Goal: Task Accomplishment & Management: Manage account settings

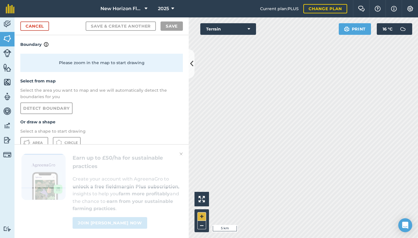
click at [200, 213] on button "+" at bounding box center [201, 216] width 9 height 9
click at [201, 215] on button "+" at bounding box center [201, 216] width 9 height 9
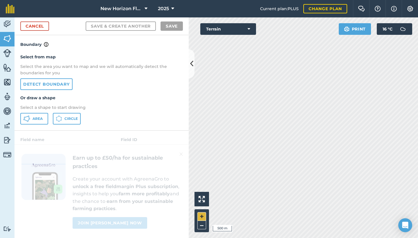
click at [201, 215] on button "+" at bounding box center [201, 216] width 9 height 9
click at [248, 28] on icon at bounding box center [248, 29] width 3 height 6
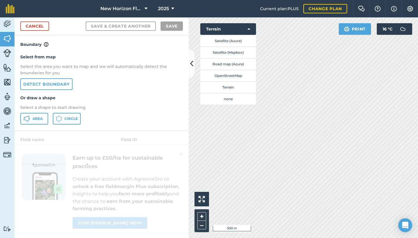
click at [229, 39] on button "Satellite (Azure)" at bounding box center [228, 41] width 56 height 12
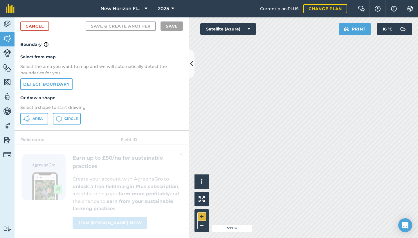
click at [199, 217] on button "+" at bounding box center [201, 216] width 9 height 9
click at [200, 216] on button "+" at bounding box center [201, 216] width 9 height 9
click at [248, 30] on icon at bounding box center [248, 29] width 3 height 6
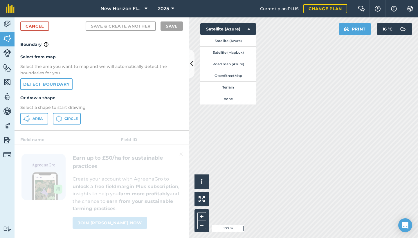
click at [229, 63] on button "Road map (Azure)" at bounding box center [228, 64] width 56 height 12
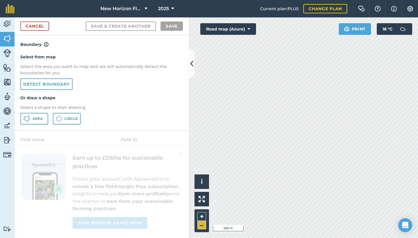
click at [199, 223] on button "–" at bounding box center [201, 225] width 9 height 8
click at [240, 30] on button "Road map (Azure)" at bounding box center [228, 29] width 56 height 12
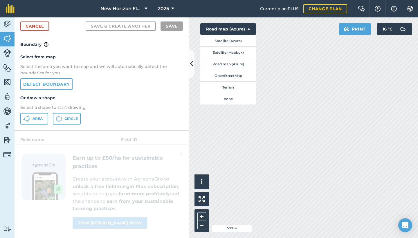
click at [225, 40] on button "Satellite (Azure)" at bounding box center [228, 41] width 56 height 12
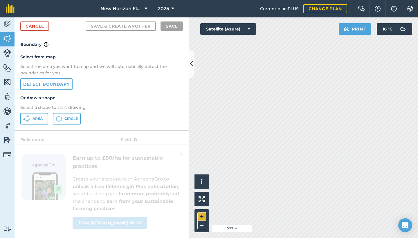
click at [201, 216] on button "+" at bounding box center [201, 216] width 9 height 9
click at [202, 217] on button "+" at bounding box center [201, 216] width 9 height 9
click at [199, 218] on button "+" at bounding box center [201, 216] width 9 height 9
click at [200, 224] on button "–" at bounding box center [201, 225] width 9 height 8
click at [247, 28] on button "Satellite (Azure)" at bounding box center [228, 29] width 56 height 12
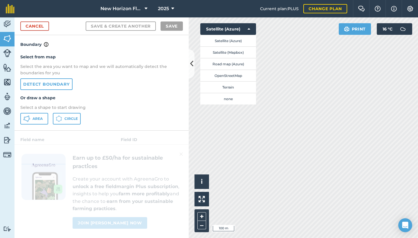
click at [235, 62] on button "Road map (Azure)" at bounding box center [228, 64] width 56 height 12
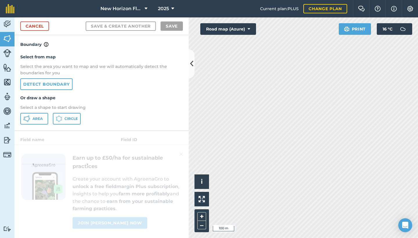
click at [249, 26] on button "Road map (Azure)" at bounding box center [228, 29] width 56 height 12
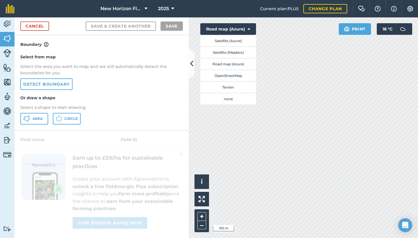
click at [229, 87] on button "Terrain" at bounding box center [228, 87] width 56 height 12
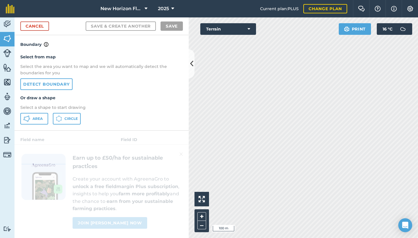
click at [250, 27] on button "Terrain" at bounding box center [228, 29] width 56 height 12
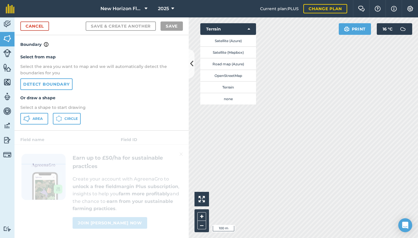
click at [230, 49] on button "Satellite (Mapbox)" at bounding box center [228, 52] width 56 height 12
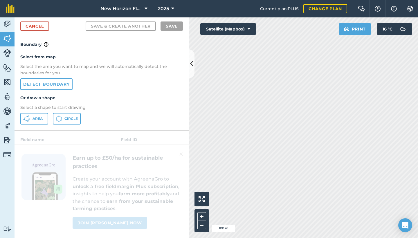
click at [53, 86] on link "Detect boundary" at bounding box center [46, 84] width 52 height 12
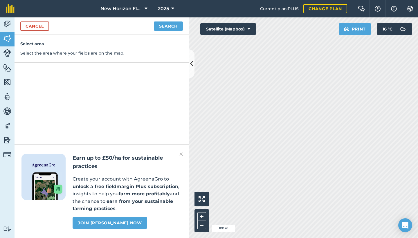
click at [26, 26] on link "Cancel" at bounding box center [34, 25] width 29 height 9
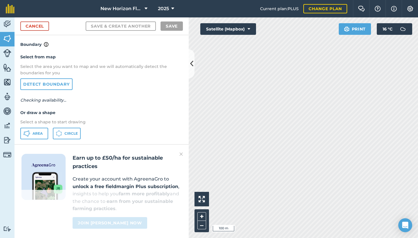
click at [41, 131] on span "Area" at bounding box center [37, 133] width 10 height 5
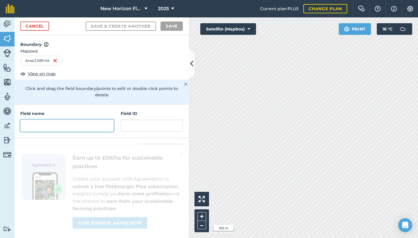
click at [63, 121] on input "text" at bounding box center [66, 125] width 93 height 12
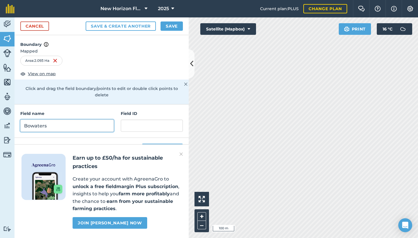
type input "Bowaters"
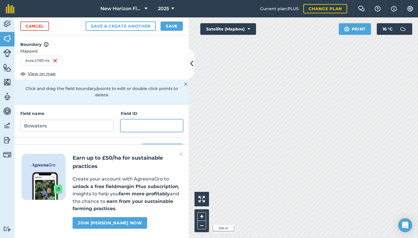
click at [130, 119] on input "text" at bounding box center [152, 125] width 62 height 12
click at [182, 155] on img at bounding box center [180, 154] width 3 height 7
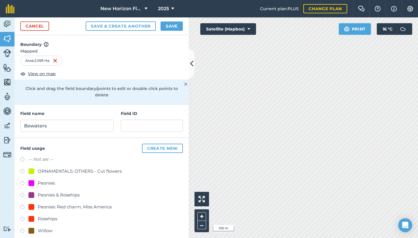
click at [23, 181] on label at bounding box center [24, 184] width 8 height 6
radio input "true"
click at [162, 144] on button "Create new" at bounding box center [162, 148] width 41 height 9
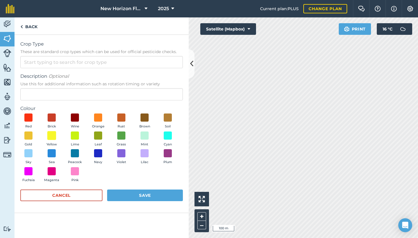
click at [52, 135] on span at bounding box center [51, 135] width 9 height 9
click at [130, 192] on button "Save" at bounding box center [145, 195] width 76 height 12
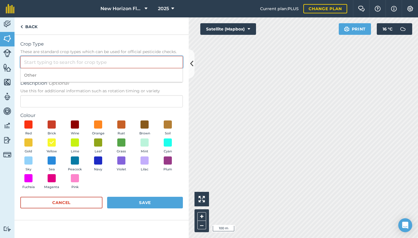
click at [39, 66] on input "Crop Type These are standard crop types which can be used for official pesticid…" at bounding box center [101, 62] width 162 height 12
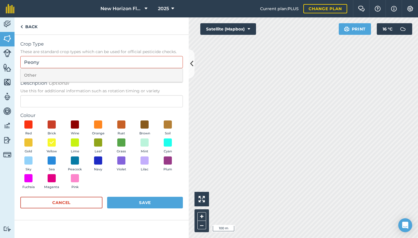
click at [30, 76] on li "Other" at bounding box center [102, 75] width 162 height 14
type input "Other"
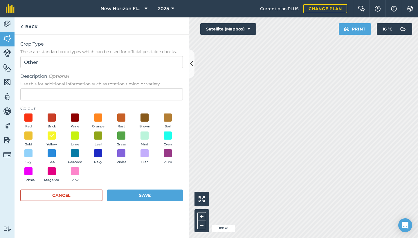
click at [131, 194] on button "Save" at bounding box center [145, 195] width 76 height 12
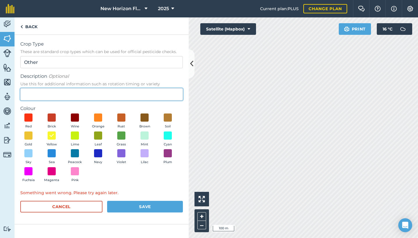
click at [34, 97] on input "Description Optional Use this for additional information such as rotation timin…" at bounding box center [101, 94] width 162 height 12
type input "peonies"
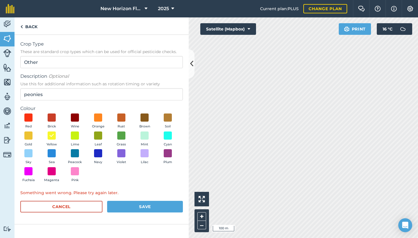
click at [138, 206] on button "Save" at bounding box center [145, 207] width 76 height 12
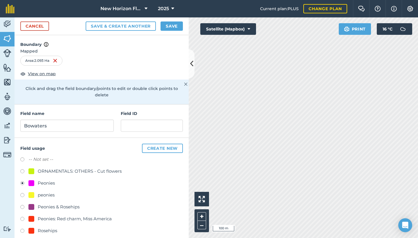
radio input "false"
radio input "true"
click at [35, 24] on link "Cancel" at bounding box center [34, 25] width 29 height 9
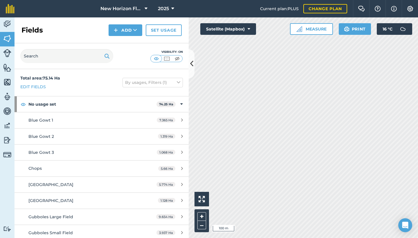
click at [7, 37] on img at bounding box center [7, 38] width 8 height 9
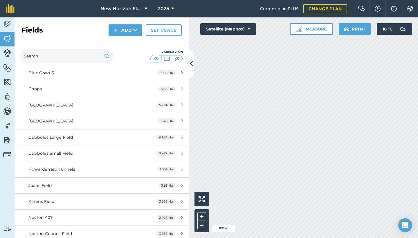
scroll to position [83, 0]
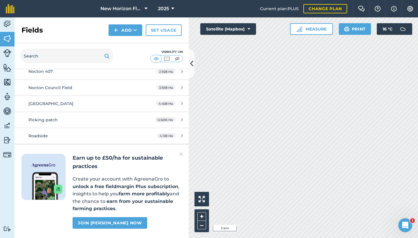
scroll to position [225, 0]
click at [181, 156] on img at bounding box center [180, 154] width 3 height 7
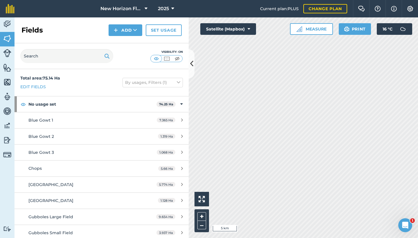
scroll to position [0, 0]
click at [127, 29] on button "Add" at bounding box center [125, 30] width 34 height 12
click at [125, 45] on link "Draw" at bounding box center [125, 43] width 32 height 13
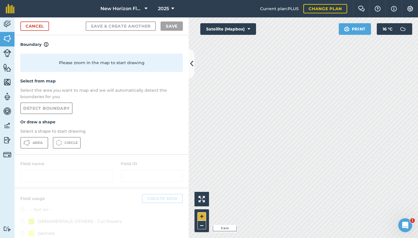
click at [203, 216] on button "+" at bounding box center [201, 216] width 9 height 9
click at [202, 214] on button "+" at bounding box center [201, 216] width 9 height 9
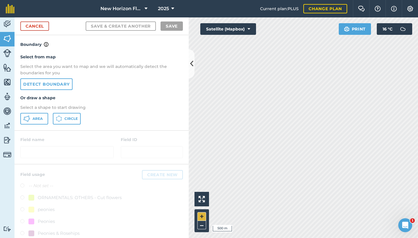
click at [202, 216] on button "+" at bounding box center [201, 216] width 9 height 9
click at [199, 214] on button "+" at bounding box center [201, 216] width 9 height 9
click at [201, 217] on button "+" at bounding box center [201, 216] width 9 height 9
click at [7, 38] on img at bounding box center [7, 38] width 8 height 9
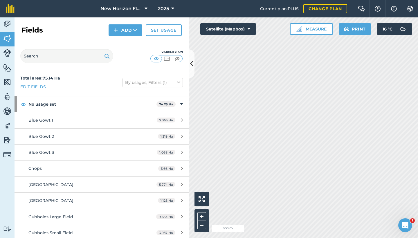
click at [173, 9] on icon at bounding box center [172, 8] width 3 height 7
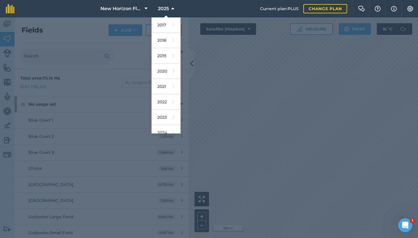
click at [173, 9] on icon at bounding box center [172, 8] width 3 height 7
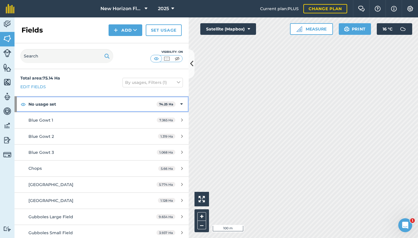
click at [180, 103] on icon at bounding box center [181, 104] width 3 height 6
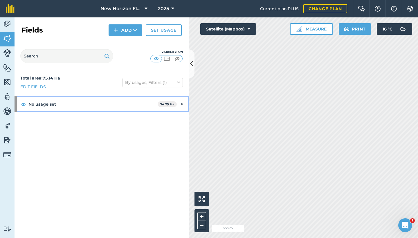
click at [180, 103] on div "No usage set 74.25 Ha" at bounding box center [102, 104] width 174 height 16
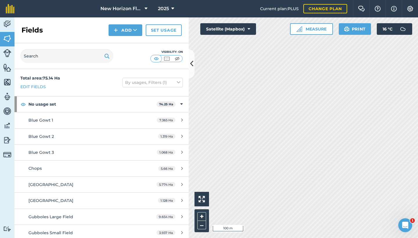
click at [5, 38] on img at bounding box center [7, 38] width 8 height 9
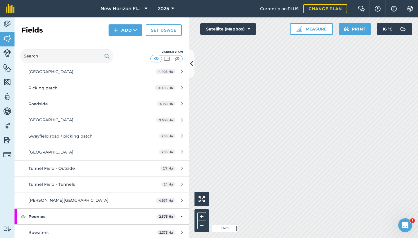
scroll to position [257, 0]
click at [63, 230] on div "Bowaters" at bounding box center [82, 233] width 109 height 6
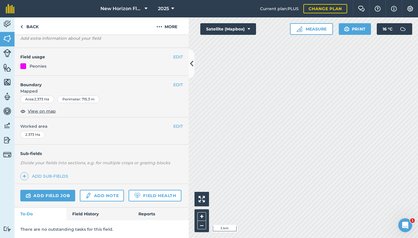
scroll to position [34, 0]
click at [177, 125] on button "EDIT" at bounding box center [178, 127] width 10 height 6
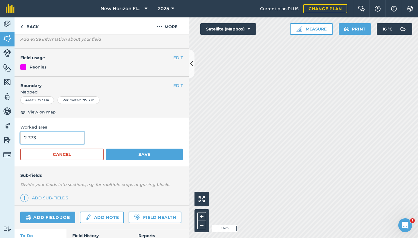
click at [38, 138] on input "2.373" at bounding box center [52, 138] width 64 height 12
type input "2.2"
click at [133, 156] on button "Save" at bounding box center [144, 154] width 77 height 12
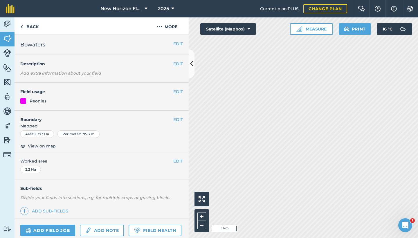
scroll to position [0, 0]
click at [29, 26] on link "Back" at bounding box center [30, 25] width 30 height 17
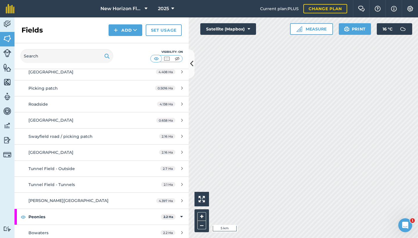
scroll to position [257, 0]
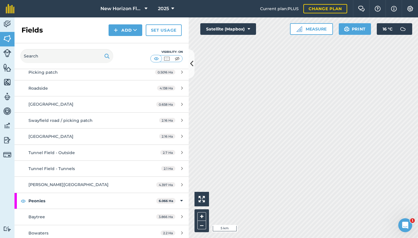
scroll to position [273, 0]
click at [82, 225] on link "Bowaters 2.2 Ha" at bounding box center [102, 233] width 174 height 16
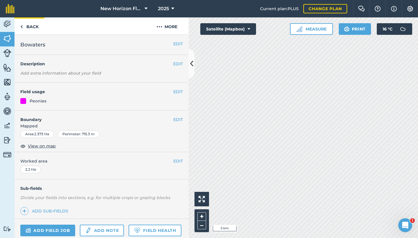
click at [32, 25] on link "Back" at bounding box center [30, 25] width 30 height 17
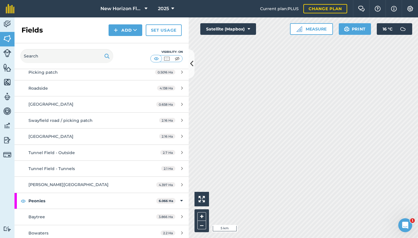
scroll to position [273, 0]
click at [73, 214] on div "Baytree" at bounding box center [82, 217] width 109 height 6
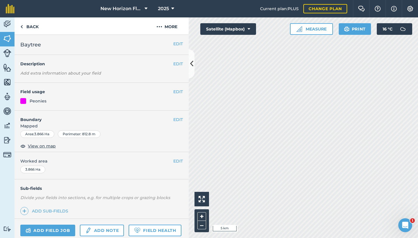
click at [45, 146] on span "View on map" at bounding box center [42, 146] width 28 height 6
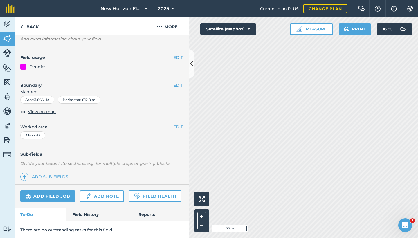
scroll to position [34, 0]
click at [142, 198] on link "Field Health" at bounding box center [154, 197] width 52 height 12
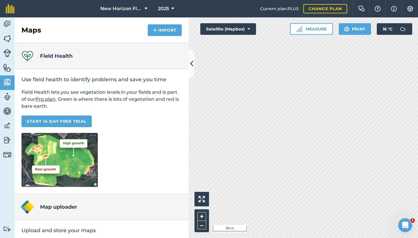
click at [8, 24] on img at bounding box center [7, 24] width 8 height 9
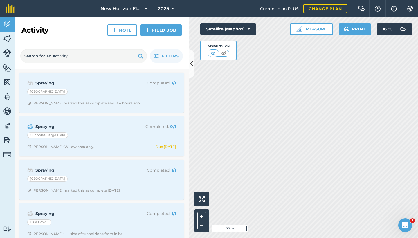
click at [8, 111] on img at bounding box center [7, 111] width 8 height 9
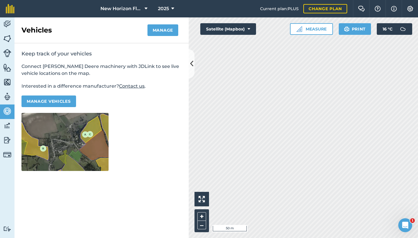
click at [5, 37] on img at bounding box center [7, 38] width 8 height 9
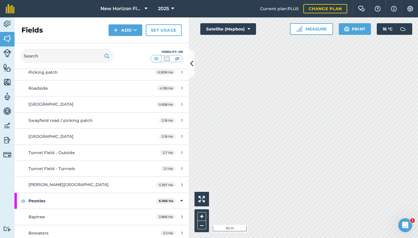
scroll to position [273, 0]
click at [107, 230] on div "Bowaters" at bounding box center [82, 233] width 109 height 6
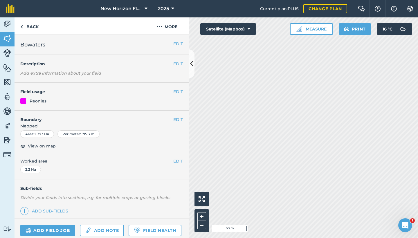
click at [176, 119] on button "EDIT" at bounding box center [178, 119] width 10 height 6
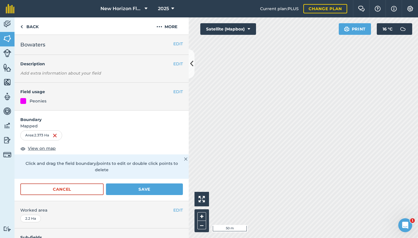
click at [38, 135] on div "Area : 2.373 Ha" at bounding box center [41, 135] width 42 height 10
click at [203, 213] on button "+" at bounding box center [201, 216] width 9 height 9
click at [198, 217] on button "+" at bounding box center [201, 216] width 9 height 9
click at [136, 183] on button "Save" at bounding box center [144, 189] width 77 height 12
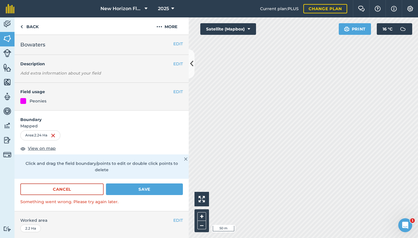
click at [139, 183] on button "Save" at bounding box center [144, 189] width 77 height 12
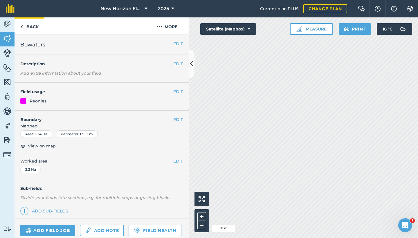
click at [30, 23] on link "Back" at bounding box center [30, 25] width 30 height 17
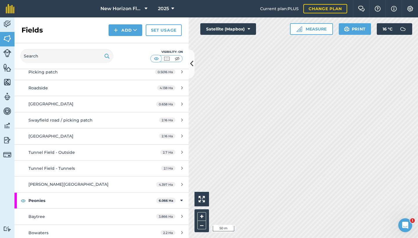
scroll to position [273, 0]
click at [84, 215] on div "Baytree" at bounding box center [82, 217] width 109 height 6
